Goal: Answer question/provide support

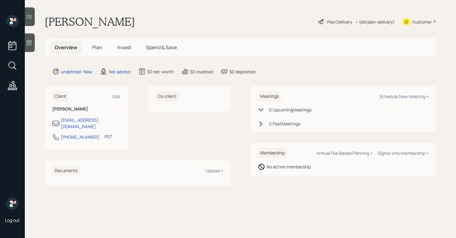
click at [36, 45] on main "[PERSON_NAME] Plan Delivery • (old plan-delivery) Kustomer Overview Plan Invest…" at bounding box center [240, 119] width 431 height 238
click at [30, 42] on icon at bounding box center [29, 42] width 5 height 5
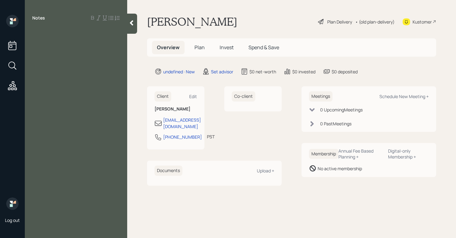
click at [33, 31] on div at bounding box center [75, 32] width 87 height 7
click at [34, 33] on div at bounding box center [75, 32] width 87 height 7
click at [60, 30] on div at bounding box center [75, 32] width 87 height 7
drag, startPoint x: 79, startPoint y: 38, endPoint x: 69, endPoint y: 46, distance: 12.7
click at [69, 46] on div "Notes going to sell house and going to buy another wants to utuulize the differ…" at bounding box center [76, 123] width 102 height 216
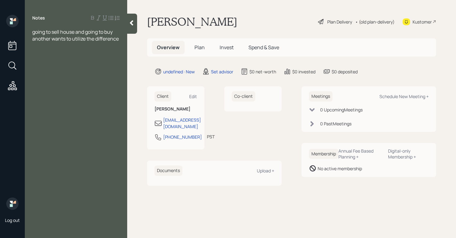
click at [119, 41] on span "going to sell house and going to buy another wants to utilize the difference" at bounding box center [75, 36] width 86 height 14
click at [120, 41] on div "going to sell house and going to buy another wants to utilize the difference 87…" at bounding box center [76, 49] width 102 height 41
click at [121, 39] on div "going to sell house and going to buy another wants to utilize the difference 87…" at bounding box center [76, 49] width 102 height 41
click at [119, 41] on div "going to sell house and going to buy another wants to utilize the difference" at bounding box center [75, 36] width 87 height 14
click at [50, 84] on div "Notes going to sell house and going to buy another wants to utilize the differe…" at bounding box center [76, 123] width 102 height 216
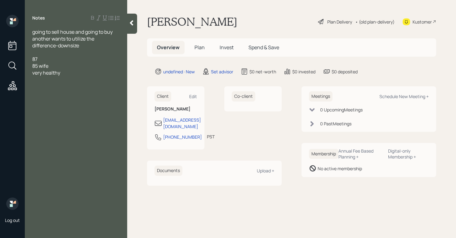
click at [40, 80] on div "Notes going to sell house and going to buy another wants to utilize the differe…" at bounding box center [76, 123] width 102 height 216
click at [80, 77] on div "Notes going to sell house and going to buy another wants to utilize the differe…" at bounding box center [76, 123] width 102 height 216
click at [66, 72] on div "very healthy" at bounding box center [75, 72] width 87 height 7
click at [421, 22] on div "Kustomer" at bounding box center [421, 22] width 19 height 7
